Goal: Transaction & Acquisition: Download file/media

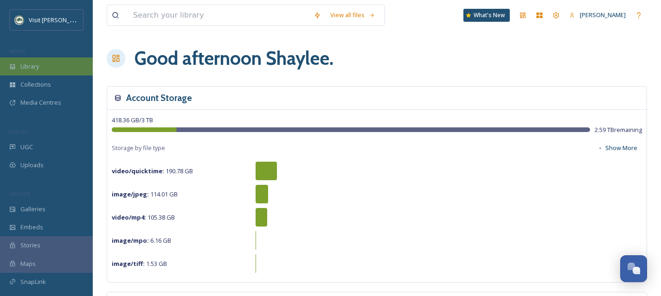
click at [57, 73] on div "Library" at bounding box center [46, 66] width 93 height 18
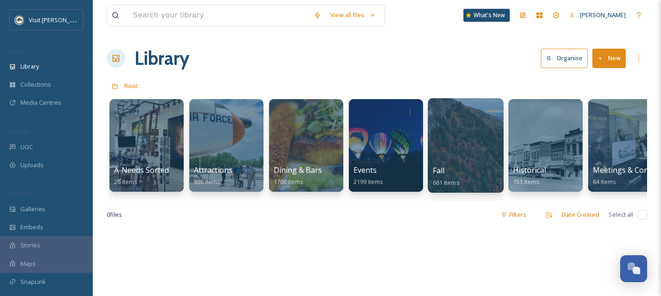
click at [455, 165] on div at bounding box center [465, 145] width 76 height 95
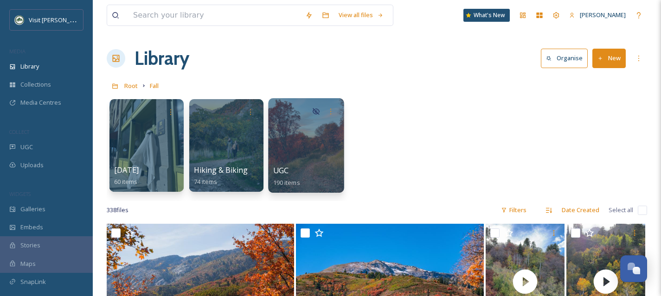
click at [303, 144] on div at bounding box center [306, 145] width 76 height 95
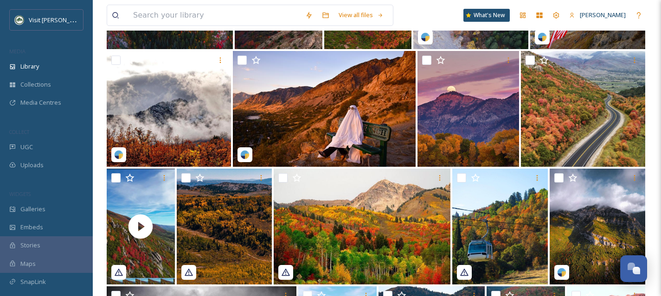
scroll to position [560, 0]
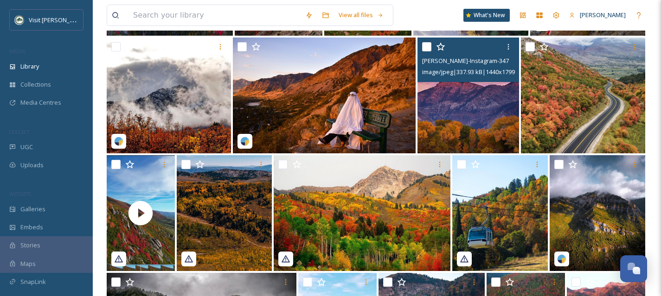
click at [485, 120] on img at bounding box center [468, 96] width 102 height 116
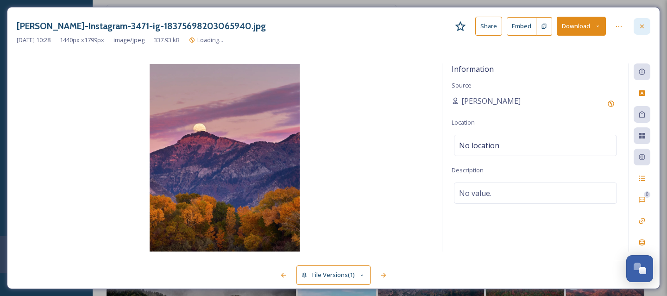
click at [646, 26] on div at bounding box center [642, 26] width 17 height 17
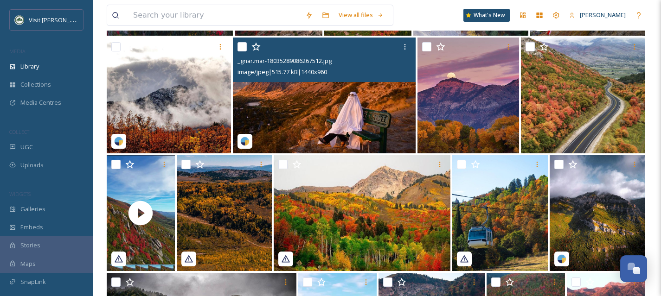
click at [354, 120] on img at bounding box center [324, 96] width 182 height 116
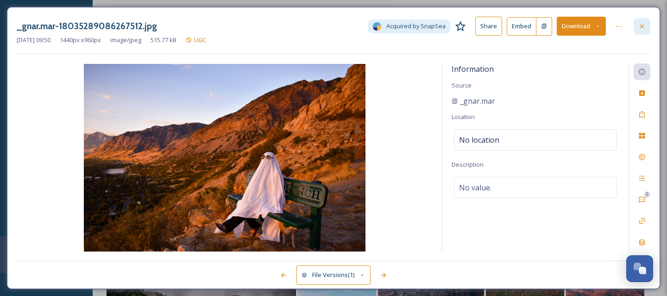
click at [646, 28] on div at bounding box center [642, 26] width 17 height 17
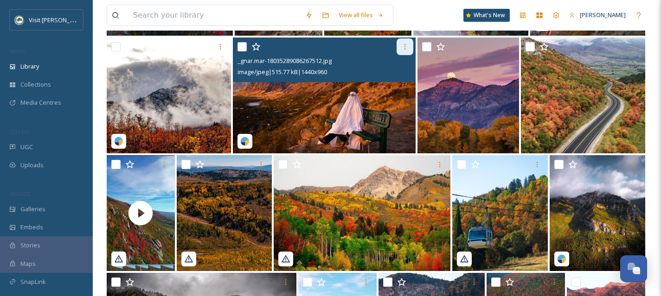
click at [399, 47] on div at bounding box center [404, 46] width 17 height 17
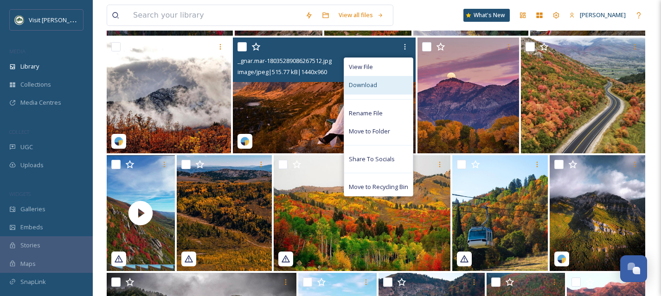
click at [381, 84] on div "Download" at bounding box center [378, 85] width 69 height 18
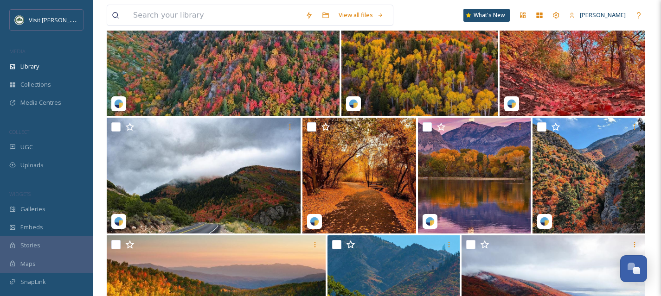
scroll to position [1069, 0]
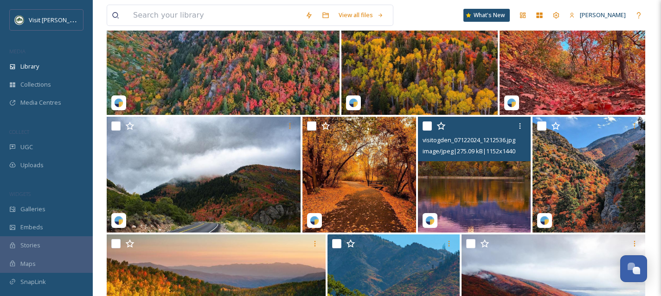
click at [502, 180] on img at bounding box center [474, 175] width 113 height 116
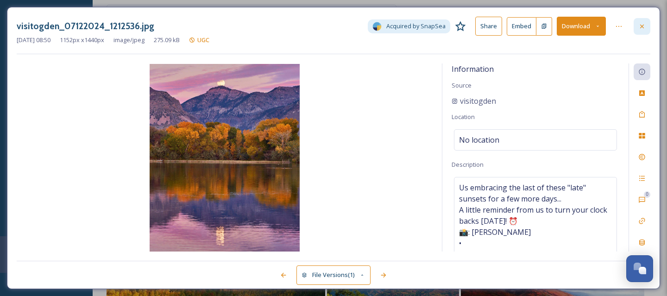
click at [642, 25] on icon at bounding box center [642, 26] width 7 height 7
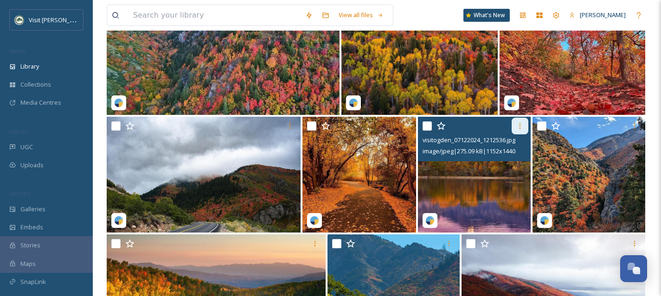
click at [520, 127] on icon at bounding box center [519, 125] width 7 height 7
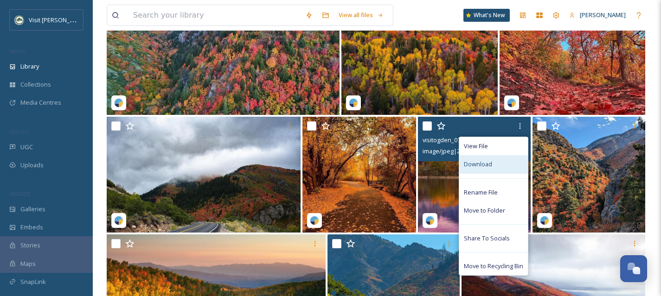
click at [496, 167] on div "Download" at bounding box center [493, 164] width 69 height 18
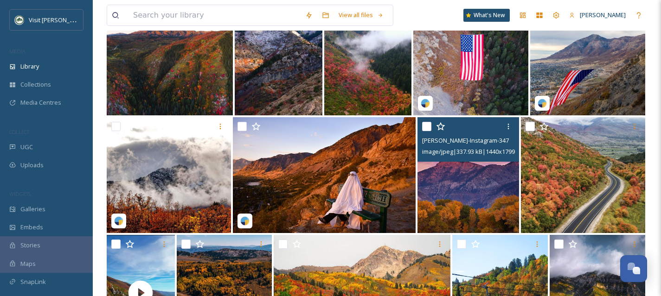
scroll to position [473, 0]
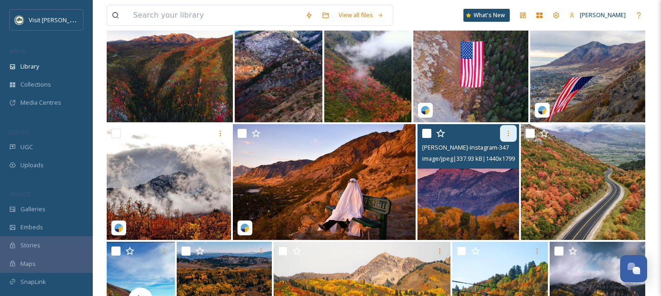
click at [504, 133] on icon at bounding box center [507, 133] width 7 height 7
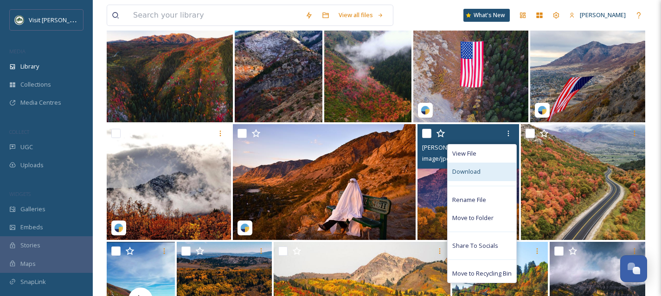
click at [486, 172] on div "Download" at bounding box center [481, 172] width 69 height 18
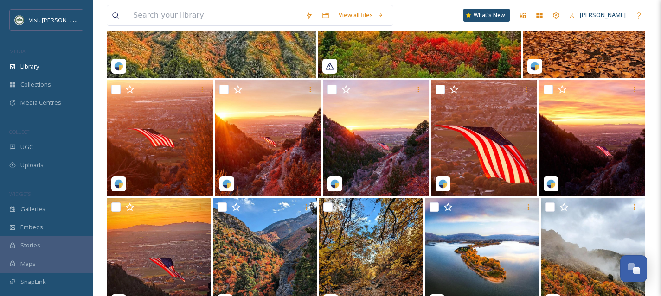
scroll to position [1586, 0]
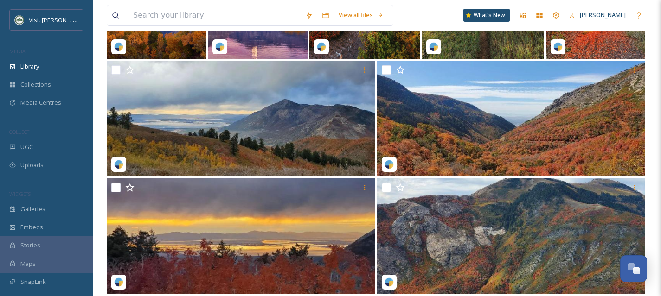
scroll to position [2068, 0]
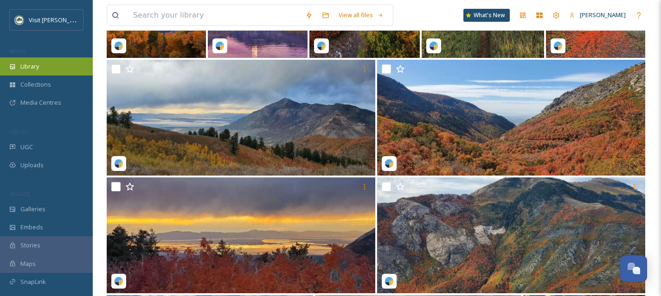
click at [47, 64] on div "Library" at bounding box center [46, 66] width 93 height 18
